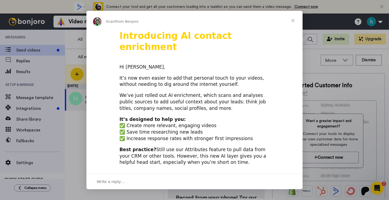
click at [292, 21] on span "Close" at bounding box center [292, 20] width 19 height 19
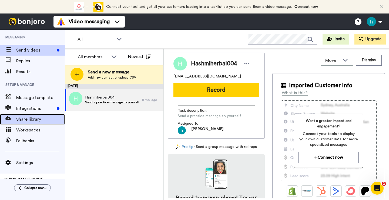
click at [39, 119] on span "Share library" at bounding box center [40, 119] width 49 height 6
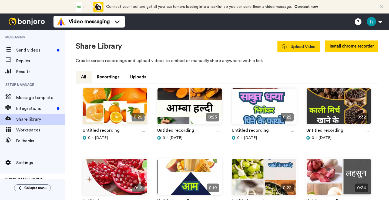
click at [309, 47] on span "Upload Video" at bounding box center [299, 47] width 34 height 6
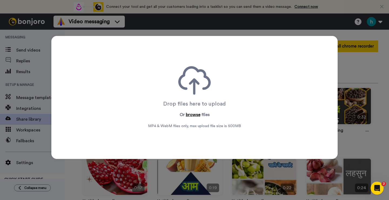
click at [191, 114] on button "browse" at bounding box center [193, 115] width 15 height 6
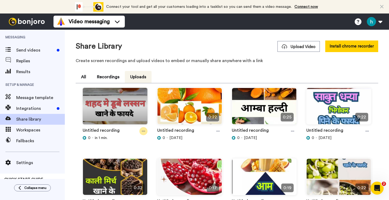
click at [142, 131] on icon at bounding box center [143, 131] width 3 height 1
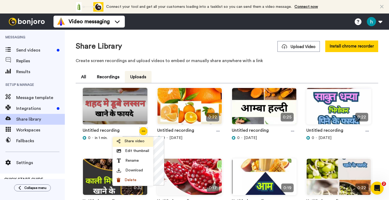
click at [136, 141] on span "Share video" at bounding box center [135, 141] width 20 height 5
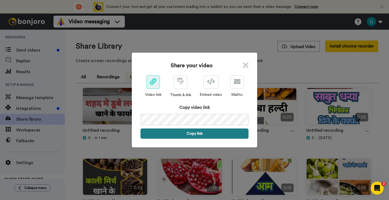
click at [194, 132] on button "Copy link" at bounding box center [194, 134] width 108 height 10
